Goal: Communication & Community: Answer question/provide support

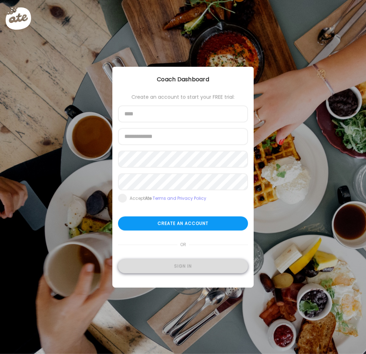
click at [186, 261] on div "Sign in" at bounding box center [183, 267] width 130 height 14
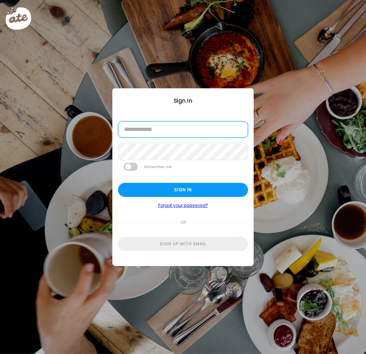
click at [170, 129] on input "email" at bounding box center [183, 130] width 130 height 16
type input "**********"
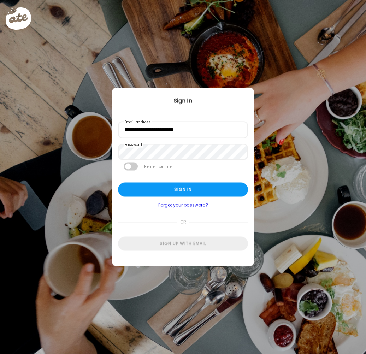
click at [132, 169] on span at bounding box center [131, 167] width 14 height 8
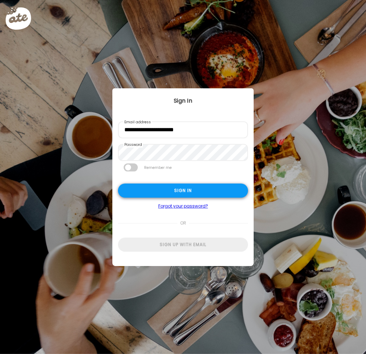
click at [178, 193] on div "Sign in" at bounding box center [183, 191] width 130 height 14
type input "*****"
type input "**********"
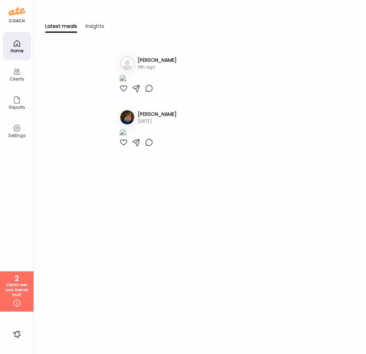
click at [24, 74] on div "Clients" at bounding box center [17, 74] width 28 height 28
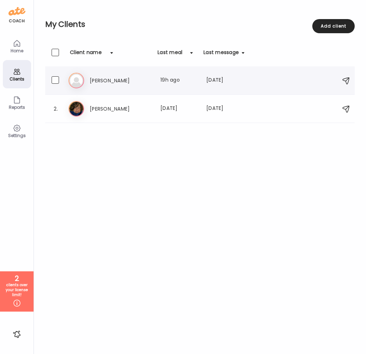
click at [136, 75] on div "Ti [PERSON_NAME] Last meal: 19h ago Last message: [DATE] I’m doing pretty well." at bounding box center [201, 81] width 265 height 16
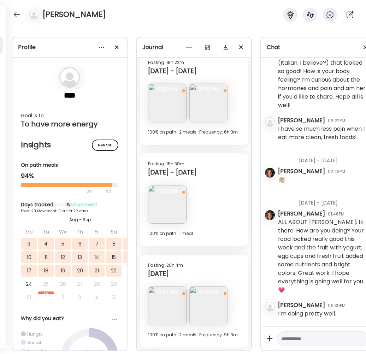
scroll to position [11044, 0]
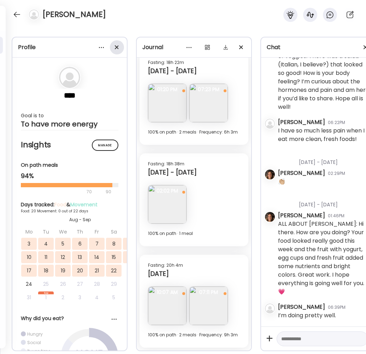
click at [116, 46] on div at bounding box center [117, 47] width 14 height 14
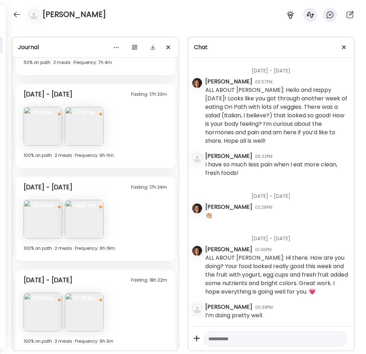
scroll to position [2828, 0]
click at [347, 48] on div at bounding box center [344, 47] width 14 height 14
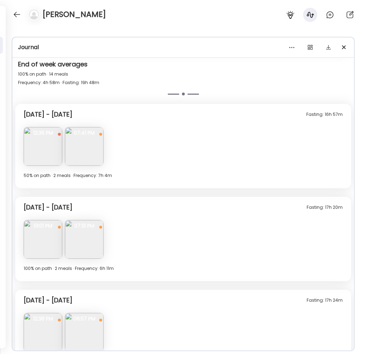
scroll to position [2674, 0]
click at [46, 148] on img at bounding box center [43, 147] width 39 height 39
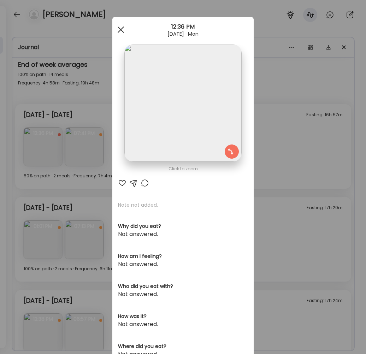
click at [122, 24] on div at bounding box center [121, 30] width 14 height 14
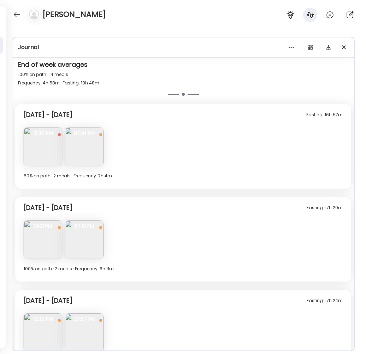
click at [97, 135] on span "07:41 PM" at bounding box center [84, 133] width 39 height 6
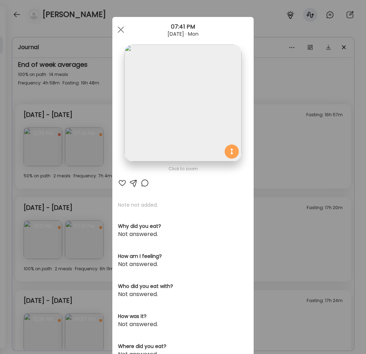
click at [168, 114] on img at bounding box center [182, 103] width 117 height 117
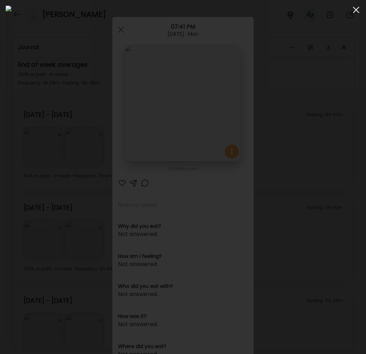
click at [358, 8] on span at bounding box center [356, 10] width 6 height 6
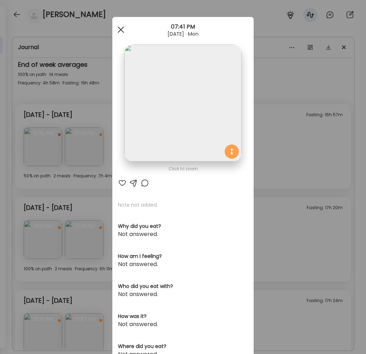
click at [118, 31] on span at bounding box center [121, 30] width 6 height 6
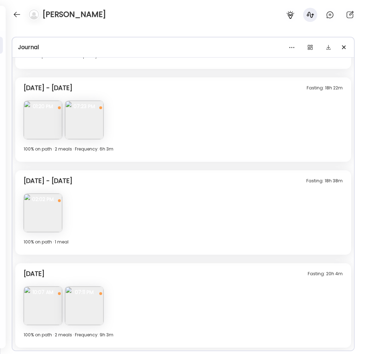
scroll to position [2979, 0]
click at [90, 312] on img at bounding box center [84, 306] width 39 height 39
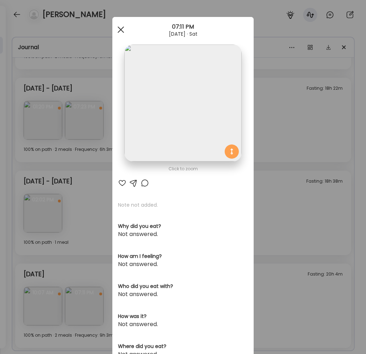
click at [122, 34] on div at bounding box center [121, 30] width 14 height 14
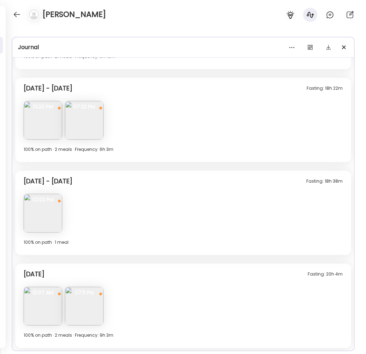
click at [42, 312] on img at bounding box center [43, 306] width 39 height 39
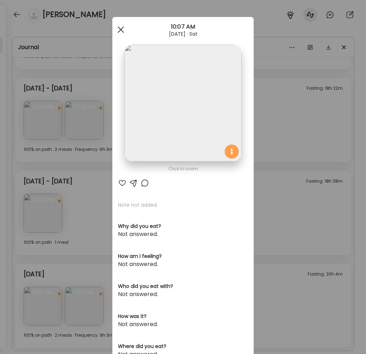
click at [115, 35] on div at bounding box center [121, 30] width 14 height 14
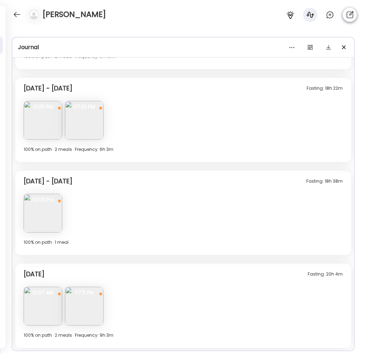
click at [350, 15] on icon at bounding box center [350, 14] width 7 height 7
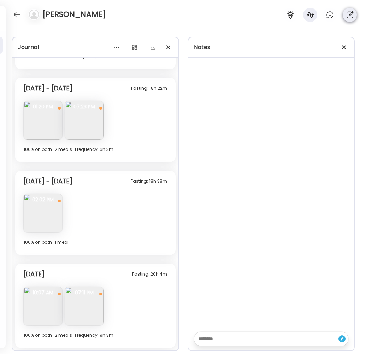
click at [350, 15] on icon at bounding box center [350, 14] width 7 height 7
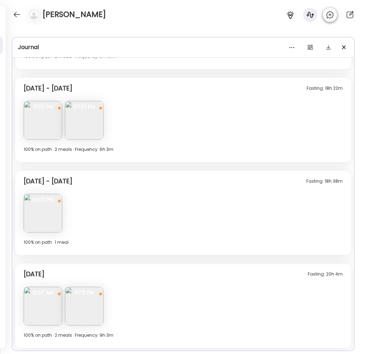
click at [332, 18] on icon at bounding box center [330, 15] width 8 height 8
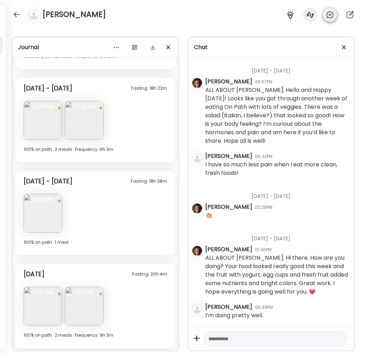
scroll to position [8696, 0]
click at [235, 338] on textarea at bounding box center [269, 339] width 121 height 8
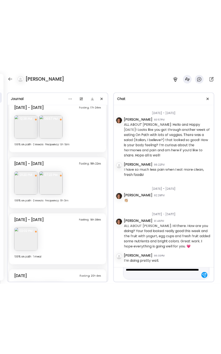
scroll to position [3020, 0]
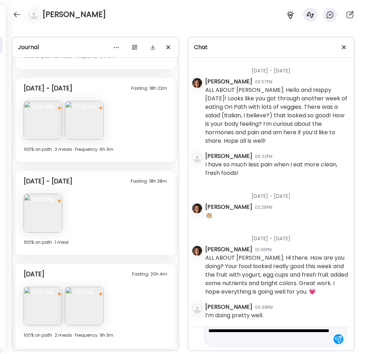
click at [37, 310] on img at bounding box center [43, 306] width 39 height 39
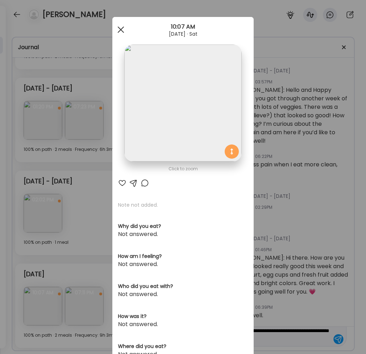
click at [116, 30] on div at bounding box center [121, 30] width 14 height 14
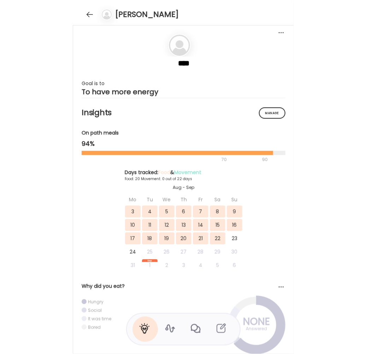
scroll to position [7631, 0]
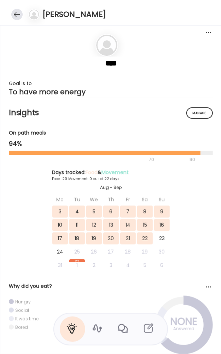
click at [17, 16] on div at bounding box center [16, 14] width 11 height 11
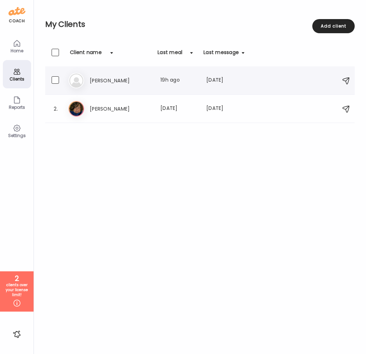
click at [113, 87] on div "Ti [PERSON_NAME] Last meal: 19h ago Last message: [DATE] I’m doing pretty well." at bounding box center [201, 81] width 265 height 16
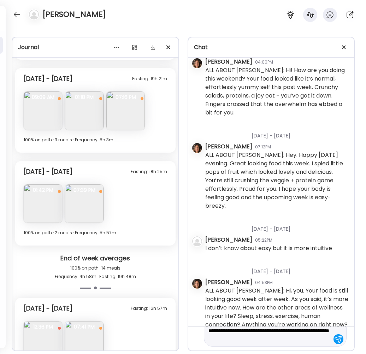
scroll to position [8, 0]
click at [280, 341] on textarea "**********" at bounding box center [267, 330] width 116 height 25
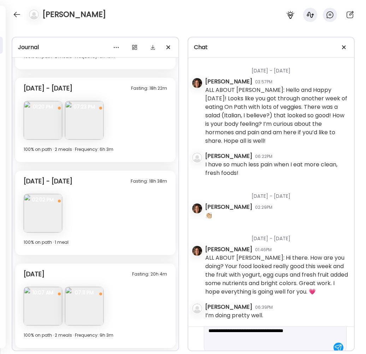
scroll to position [42, 0]
type textarea "**********"
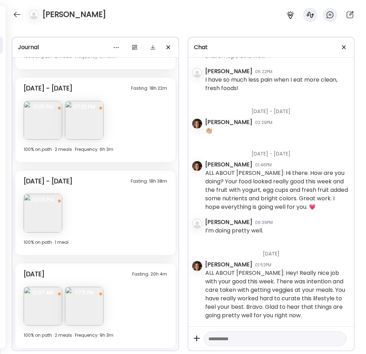
scroll to position [8782, 0]
click at [15, 14] on div at bounding box center [16, 14] width 11 height 11
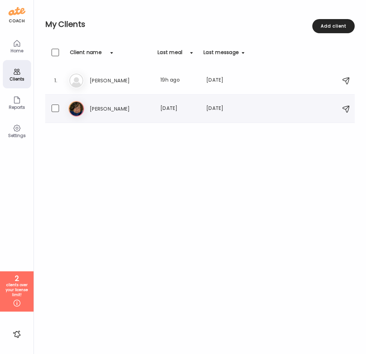
click at [108, 109] on h3 "[PERSON_NAME]" at bounding box center [121, 109] width 62 height 8
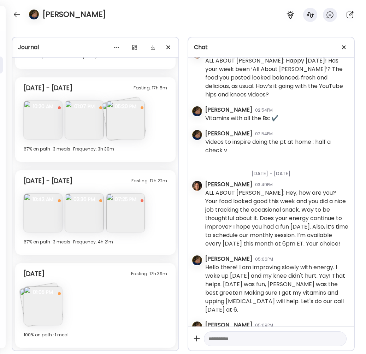
scroll to position [17387, 0]
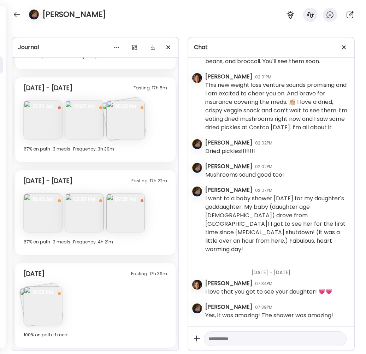
click at [52, 315] on img at bounding box center [43, 306] width 39 height 39
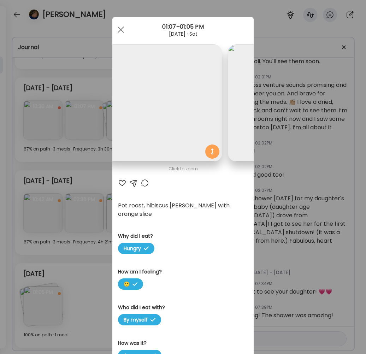
scroll to position [0, 0]
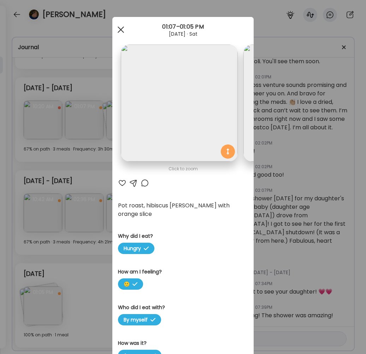
click at [119, 30] on span at bounding box center [121, 30] width 6 height 6
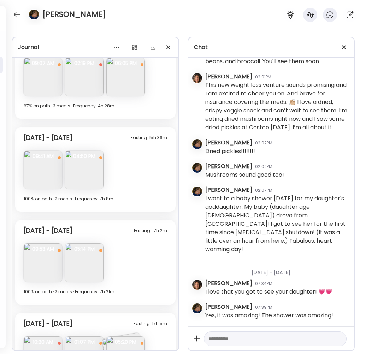
scroll to position [2918, 0]
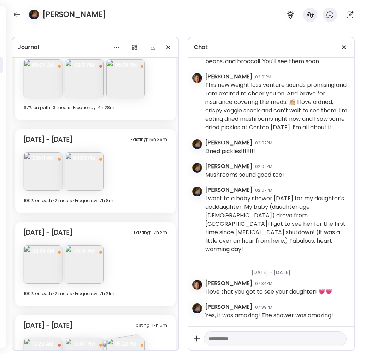
click at [86, 181] on img at bounding box center [84, 171] width 39 height 39
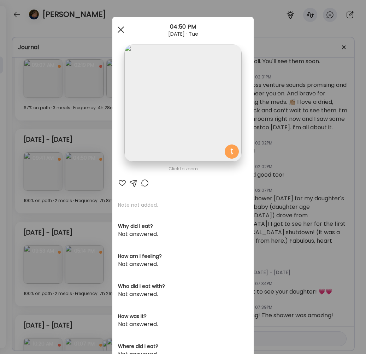
click at [119, 29] on span at bounding box center [121, 30] width 6 height 6
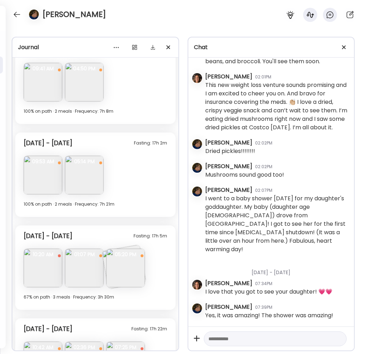
scroll to position [3006, 0]
click at [235, 338] on textarea at bounding box center [269, 339] width 121 height 8
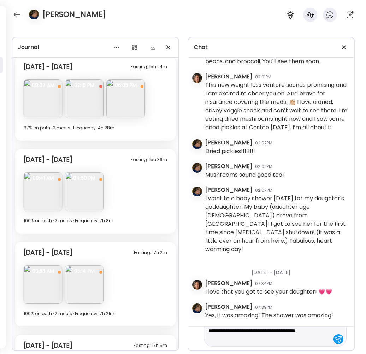
scroll to position [33, 0]
type textarea "**********"
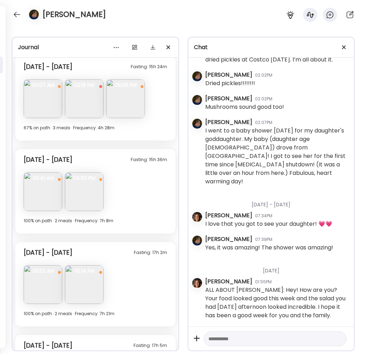
scroll to position [17455, 0]
click at [16, 15] on div at bounding box center [16, 14] width 11 height 11
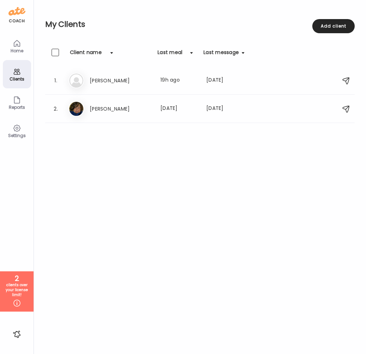
click at [19, 52] on div "Home" at bounding box center [16, 50] width 25 height 5
